Goal: Find contact information: Find contact information

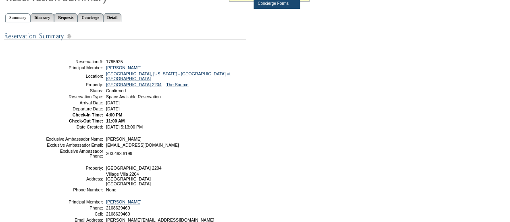
scroll to position [153, 0]
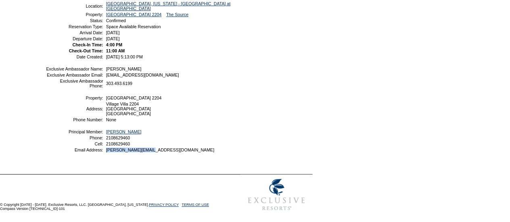
drag, startPoint x: 129, startPoint y: 147, endPoint x: 104, endPoint y: 149, distance: 24.7
click at [104, 149] on td "jeff@rochellepc.com" at bounding box center [174, 150] width 140 height 5
copy span "jeff@rochellepc.com"
drag, startPoint x: 134, startPoint y: 143, endPoint x: 105, endPoint y: 146, distance: 28.4
click at [105, 146] on table "Exclusive Ambassador Name: Gaybrielle Melecio Exclusive Ambassador Email: gmele…" at bounding box center [145, 109] width 202 height 88
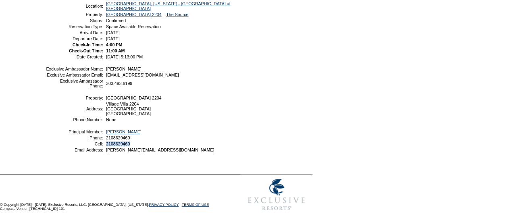
copy span "2108629460"
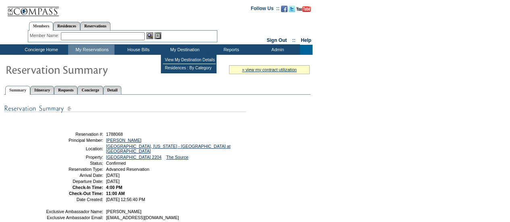
scroll to position [153, 0]
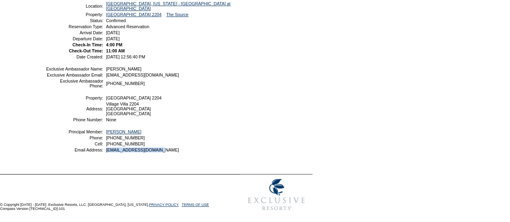
drag, startPoint x: 138, startPoint y: 151, endPoint x: 107, endPoint y: 152, distance: 31.5
click at [107, 152] on table "Exclusive Ambassador Name: [PERSON_NAME] Exclusive Ambassador Email: [EMAIL_ADD…" at bounding box center [145, 109] width 202 height 88
copy span "[EMAIL_ADDRESS][DOMAIN_NAME]"
drag, startPoint x: 146, startPoint y: 138, endPoint x: 107, endPoint y: 138, distance: 39.5
click at [107, 138] on td "[PHONE_NUMBER]" at bounding box center [174, 138] width 140 height 5
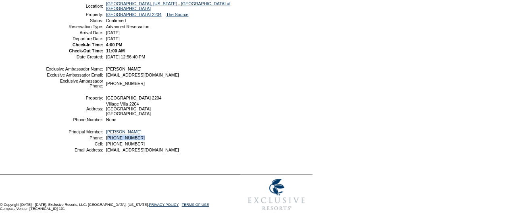
copy span "512) 923-3386"
